Goal: Entertainment & Leisure: Consume media (video, audio)

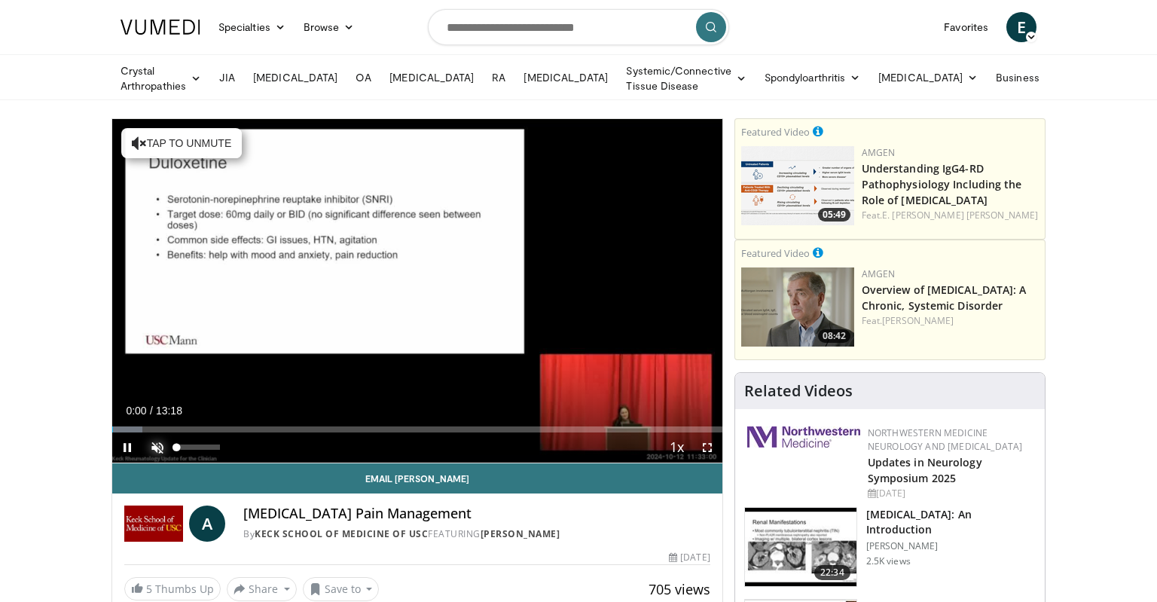
click at [149, 447] on span "Video Player" at bounding box center [157, 447] width 30 height 30
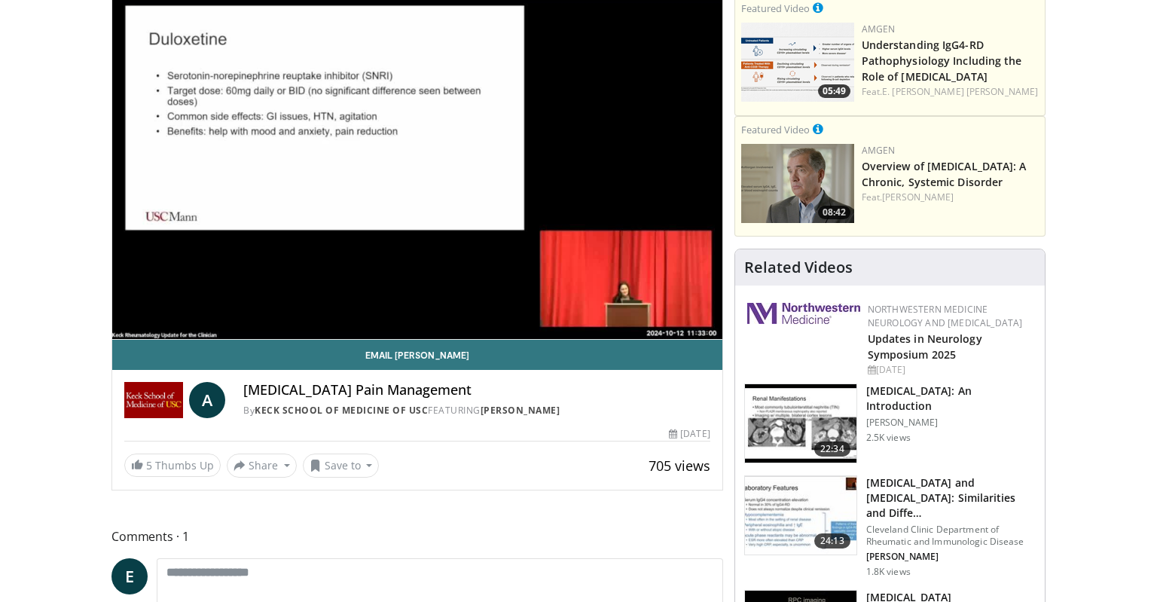
scroll to position [159, 0]
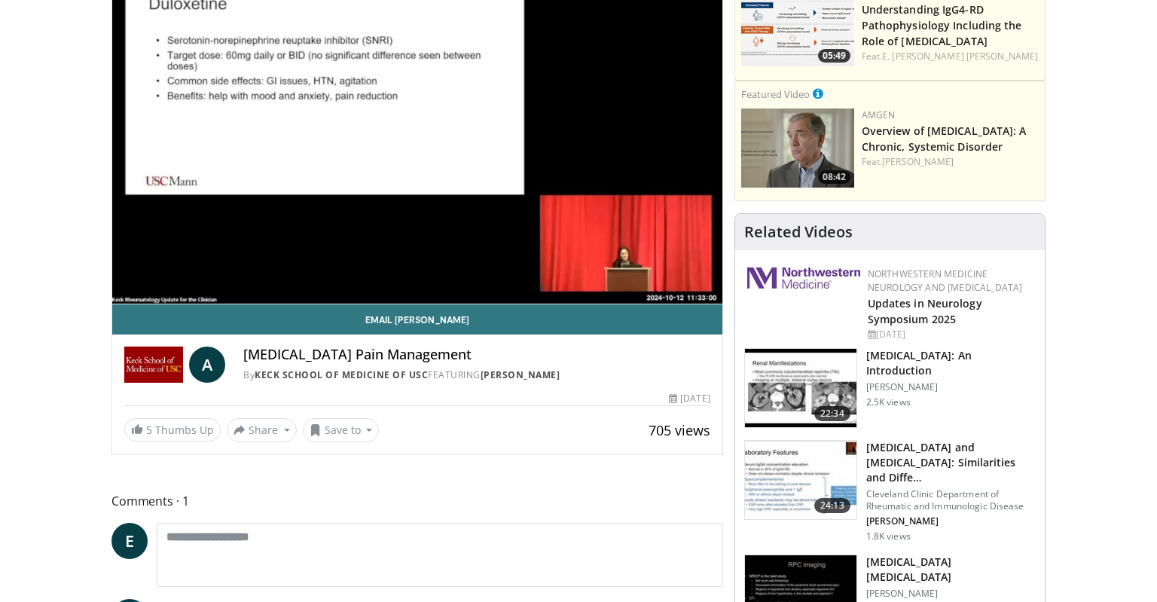
click at [157, 499] on span "Comments 1" at bounding box center [417, 501] width 612 height 20
click at [185, 494] on span "Comments 1" at bounding box center [417, 501] width 612 height 20
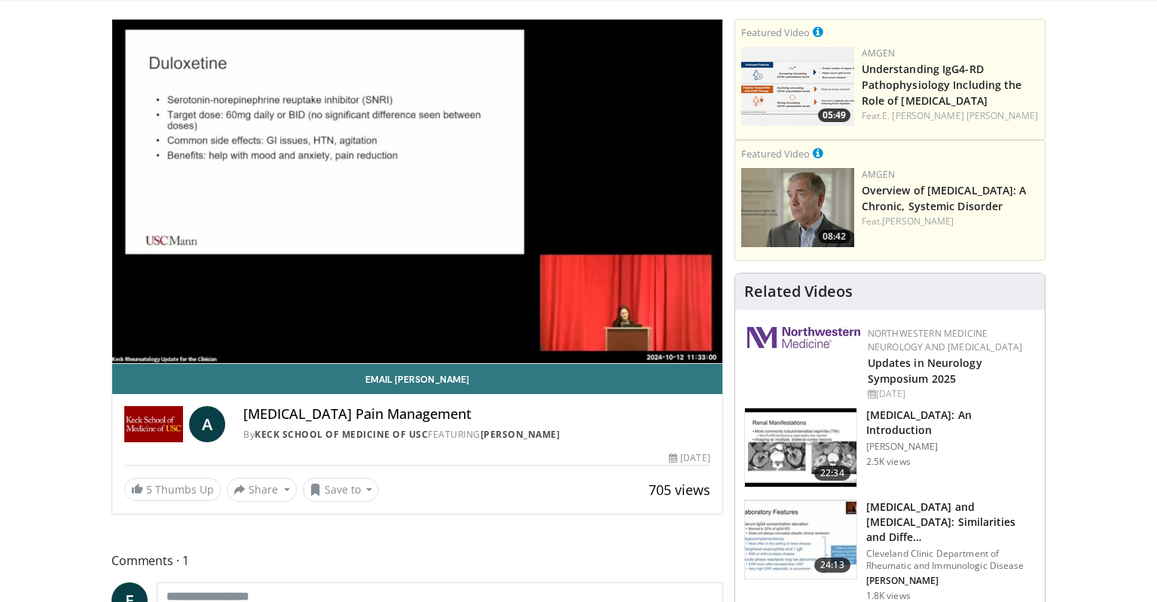
scroll to position [79, 0]
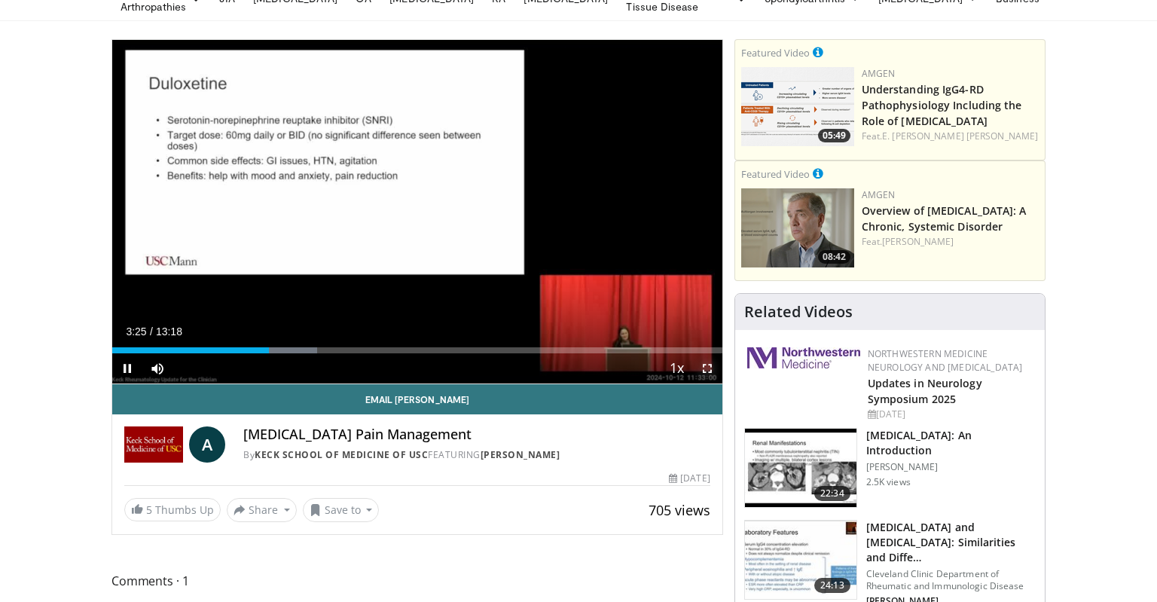
click at [707, 366] on span "Video Player" at bounding box center [707, 368] width 30 height 30
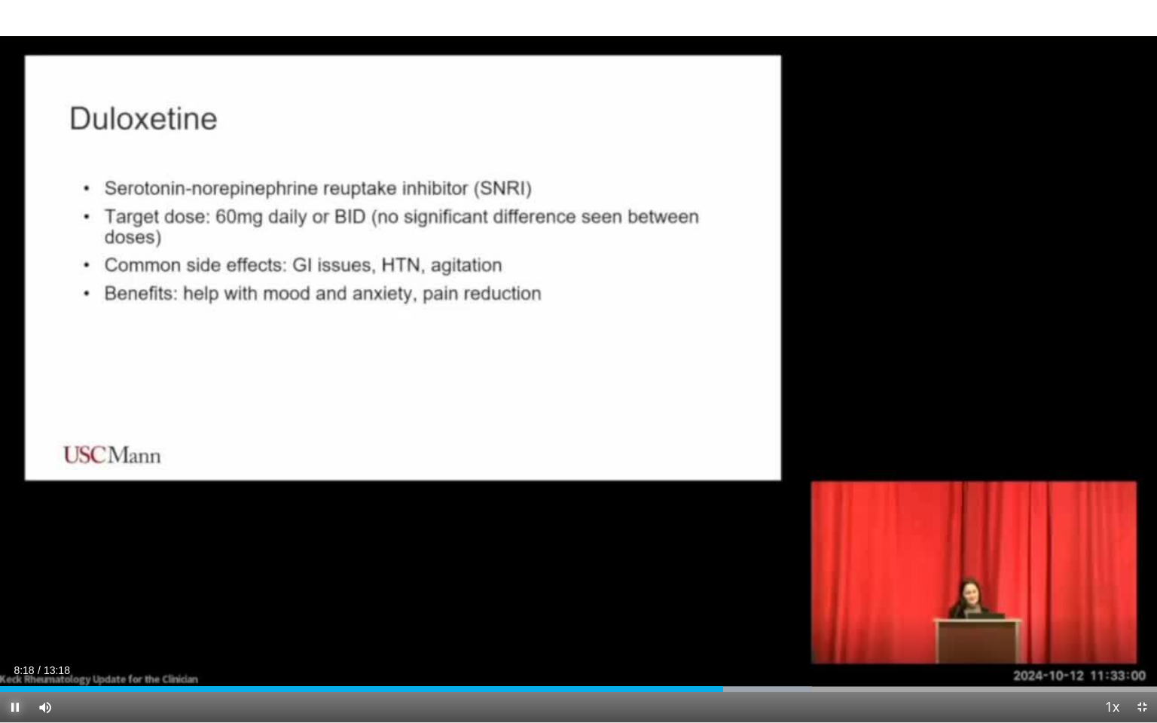
click at [15, 601] on span "Video Player" at bounding box center [15, 707] width 30 height 30
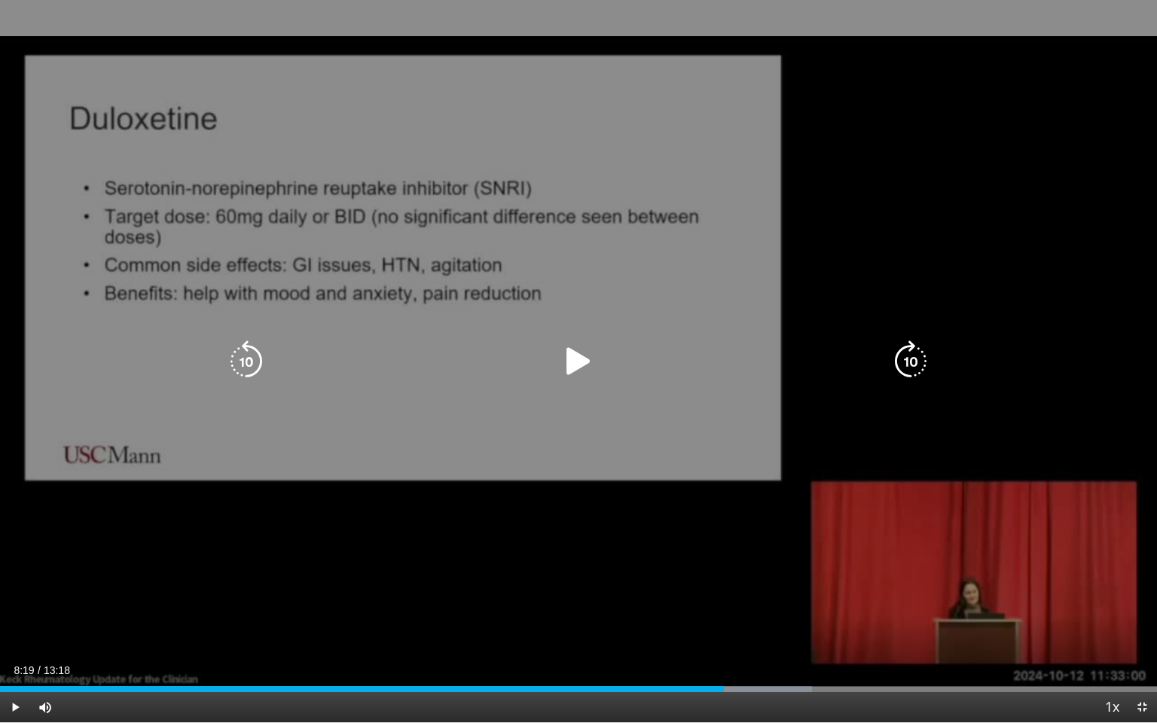
click at [572, 366] on icon "Video Player" at bounding box center [578, 361] width 42 height 42
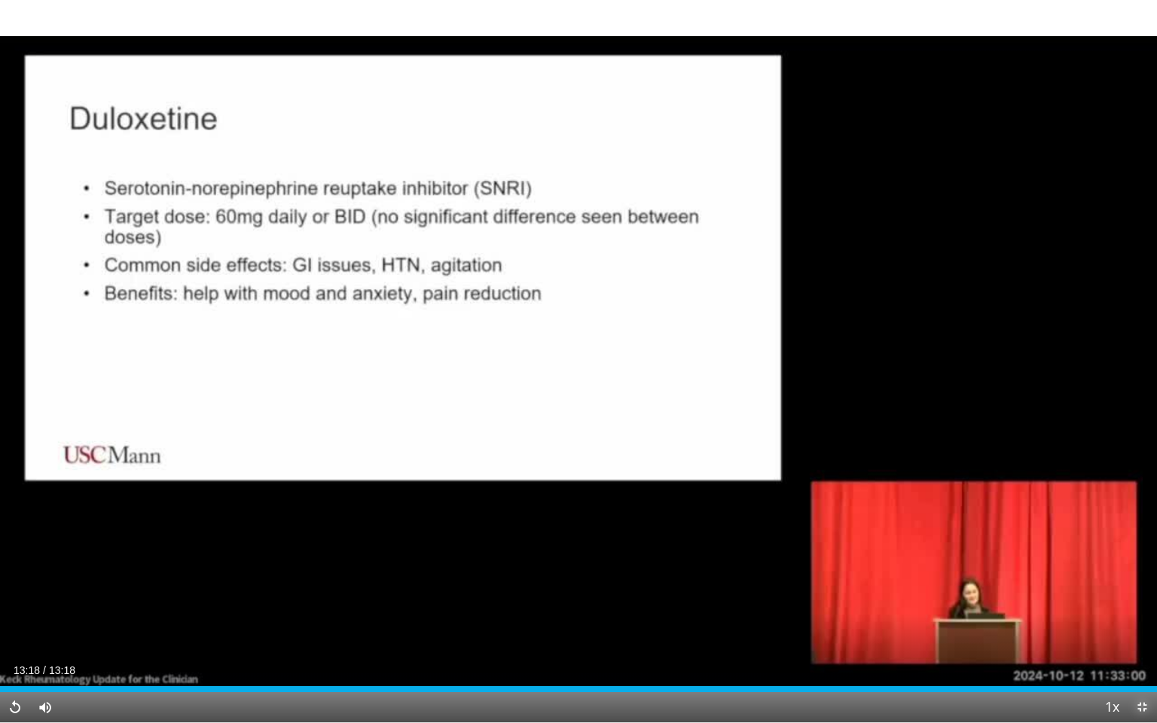
click at [1140, 601] on span "Video Player" at bounding box center [1142, 707] width 30 height 30
